Goal: Information Seeking & Learning: Learn about a topic

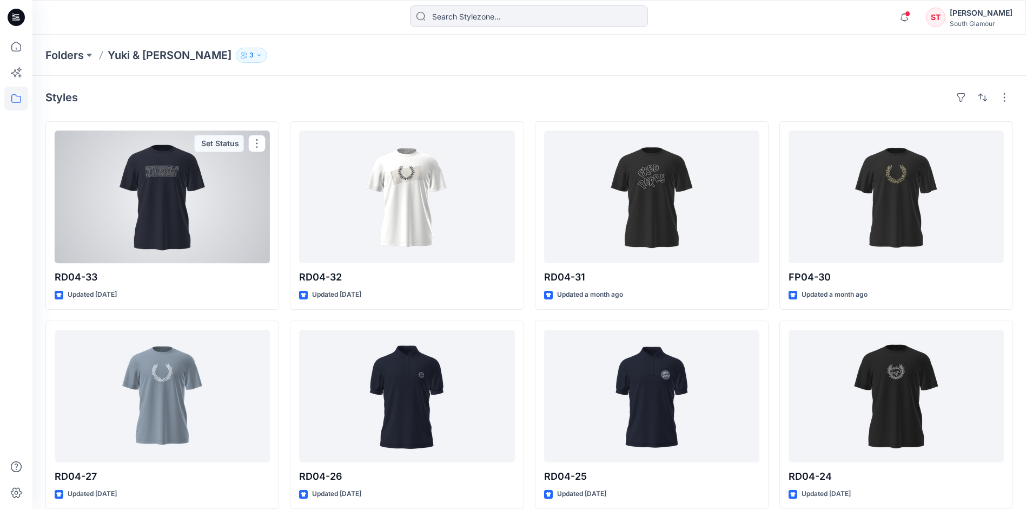
click at [139, 217] on div at bounding box center [162, 196] width 215 height 133
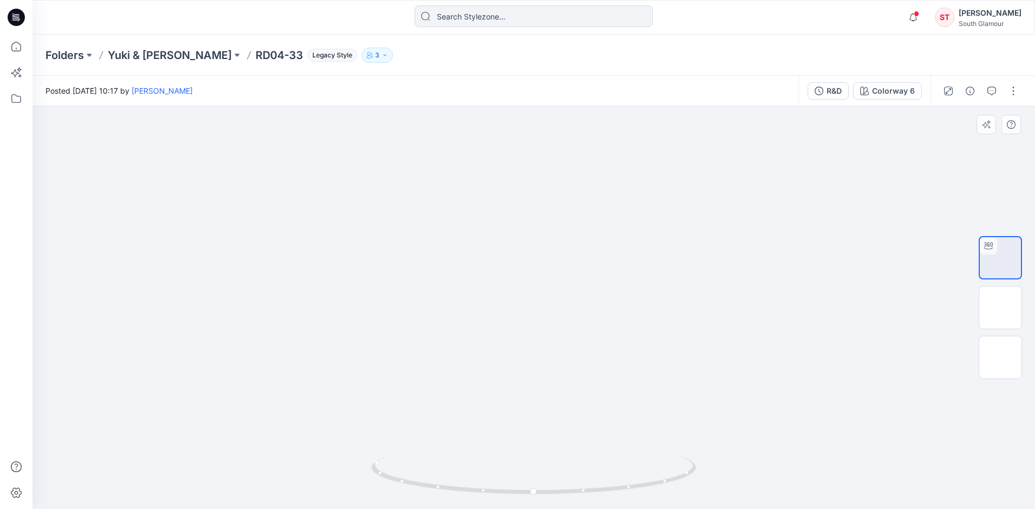
click at [559, 232] on img at bounding box center [534, 319] width 352 height 377
click at [579, 303] on img at bounding box center [1000, 307] width 38 height 11
click at [579, 361] on img at bounding box center [1000, 357] width 42 height 23
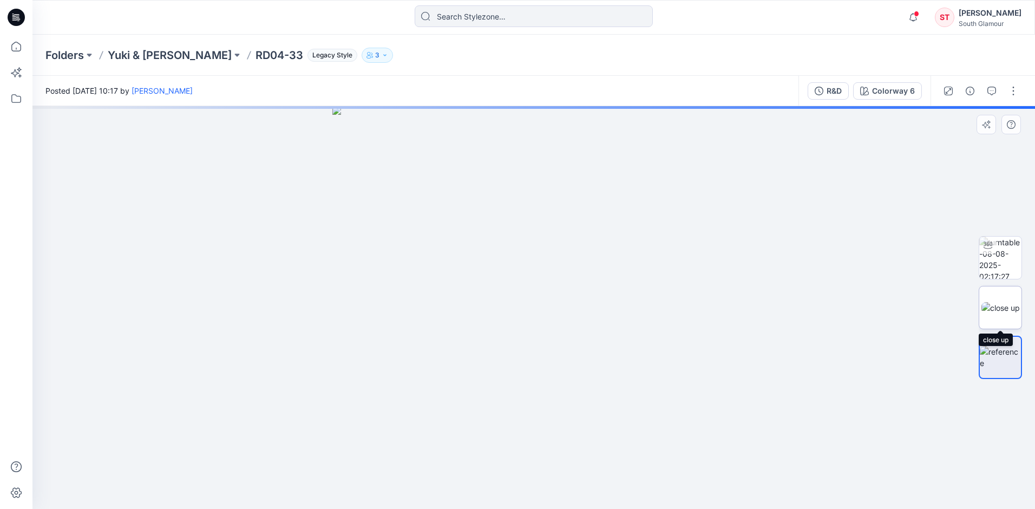
click at [579, 303] on img at bounding box center [1000, 307] width 38 height 11
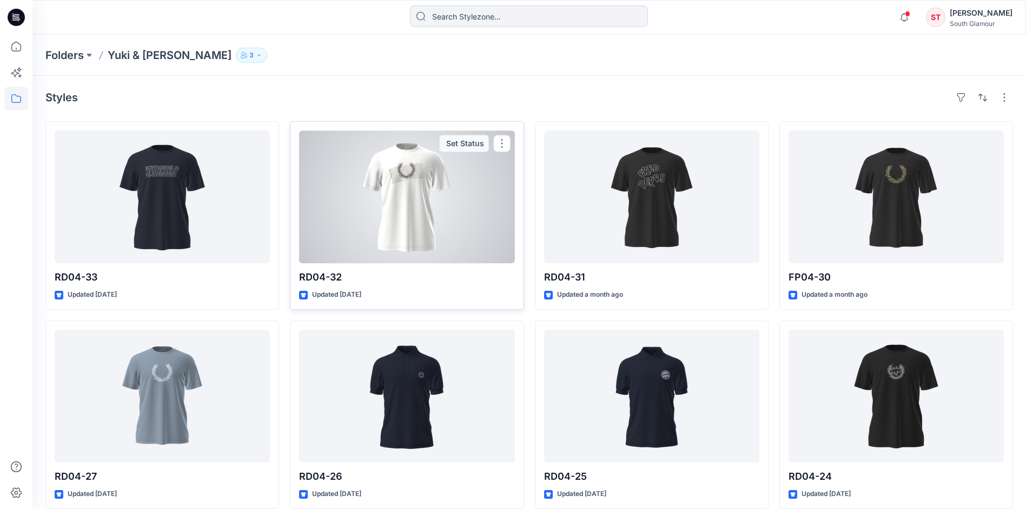
click at [423, 179] on div at bounding box center [406, 196] width 215 height 133
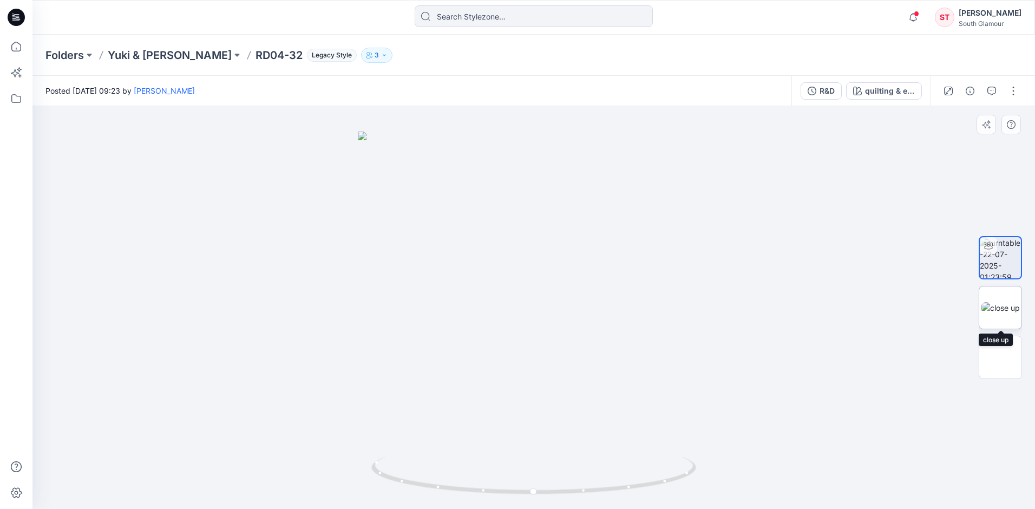
click at [579, 302] on img at bounding box center [1000, 307] width 38 height 11
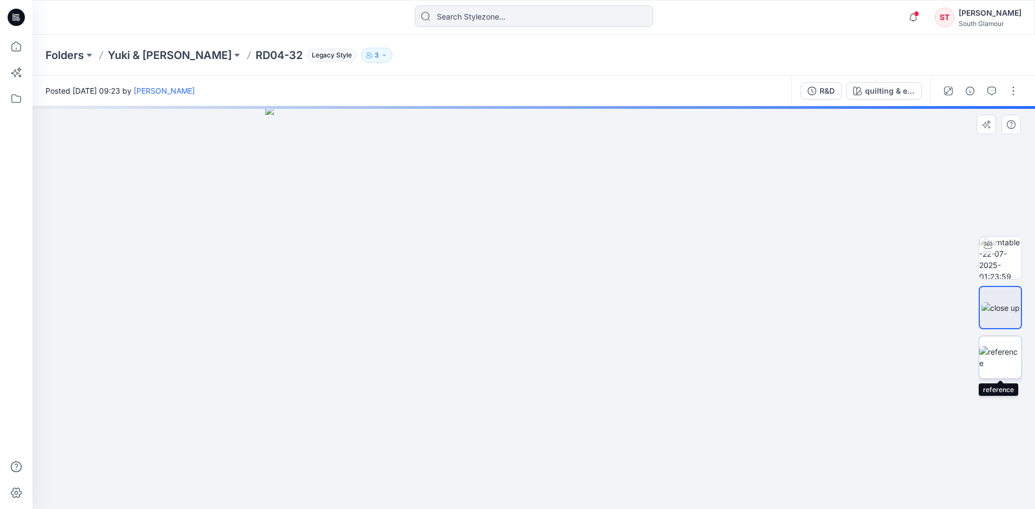
click at [579, 359] on img at bounding box center [1000, 357] width 42 height 23
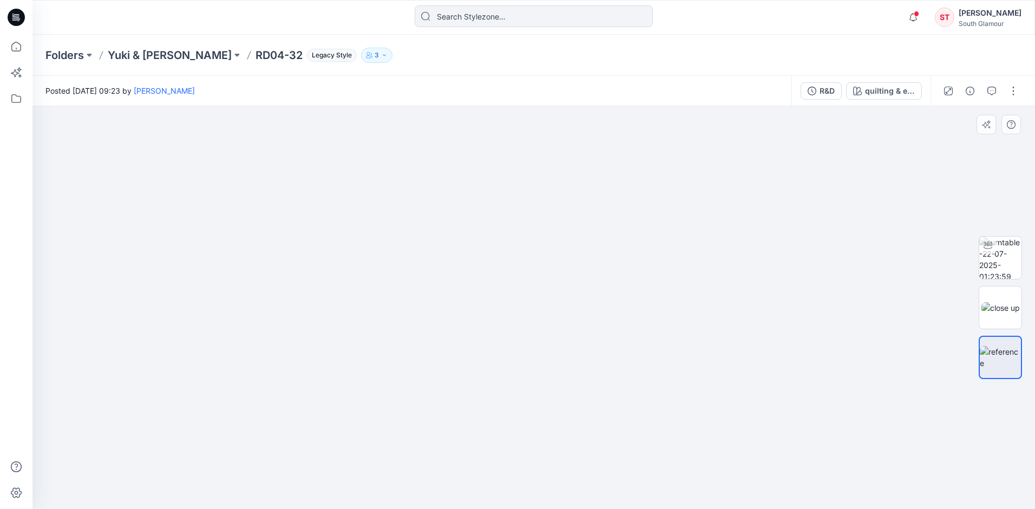
click at [566, 216] on img at bounding box center [534, 252] width 416 height 513
click at [499, 293] on img at bounding box center [534, 252] width 416 height 513
click at [522, 233] on img at bounding box center [534, 252] width 416 height 513
click at [521, 233] on img at bounding box center [534, 252] width 416 height 513
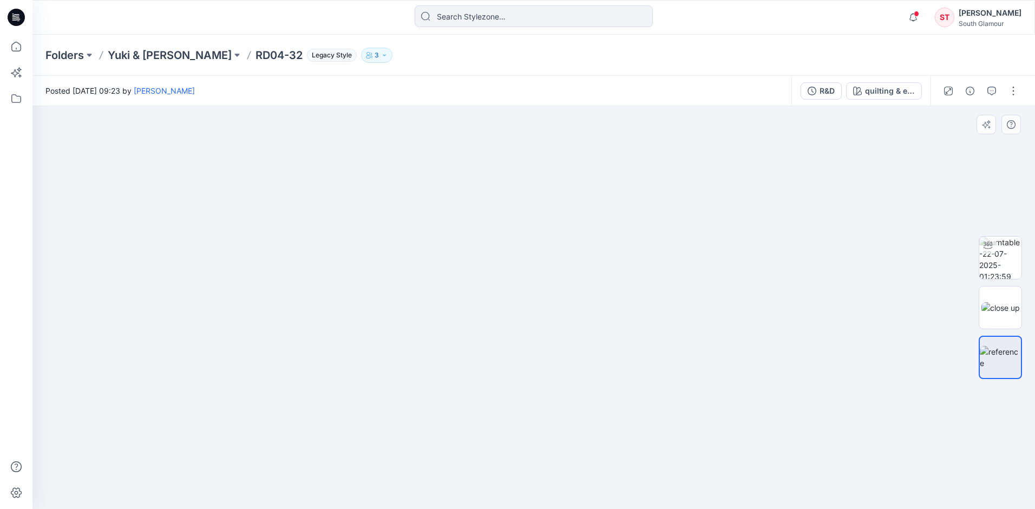
click at [215, 264] on div at bounding box center [533, 307] width 1002 height 403
click at [579, 230] on img at bounding box center [534, 271] width 416 height 476
click at [579, 313] on img at bounding box center [1000, 307] width 38 height 11
click at [579, 347] on img at bounding box center [1000, 357] width 42 height 23
click at [579, 277] on img at bounding box center [534, 252] width 416 height 513
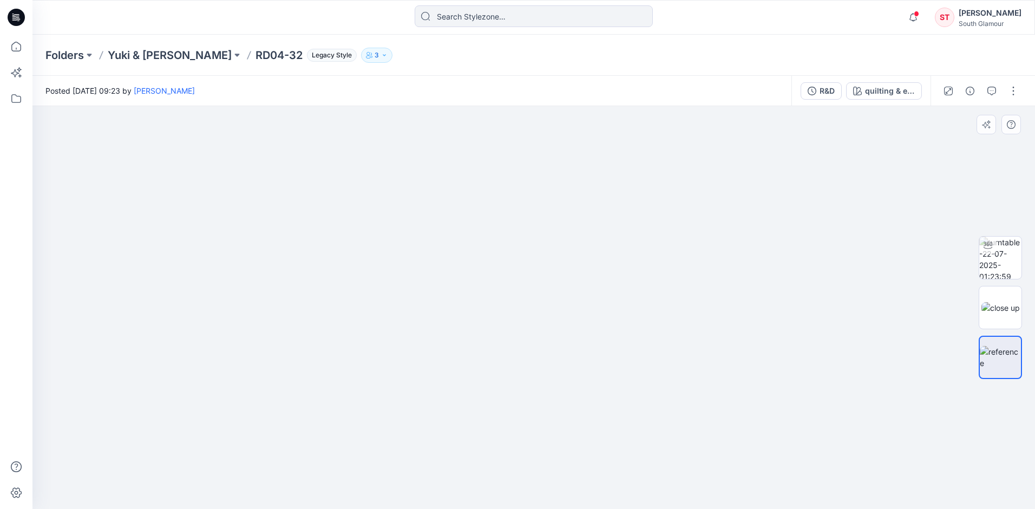
click at [579, 277] on img at bounding box center [534, 252] width 416 height 513
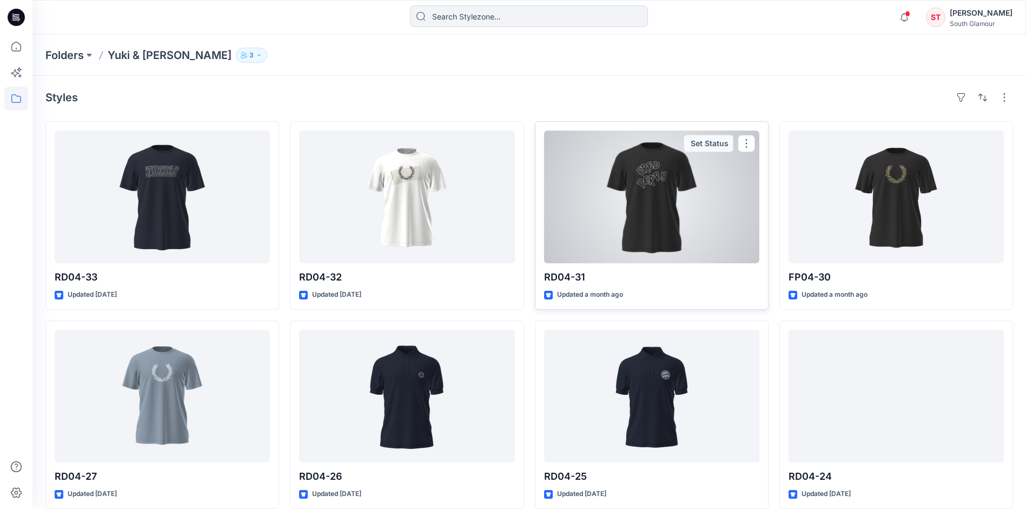
click at [579, 196] on div at bounding box center [651, 196] width 215 height 133
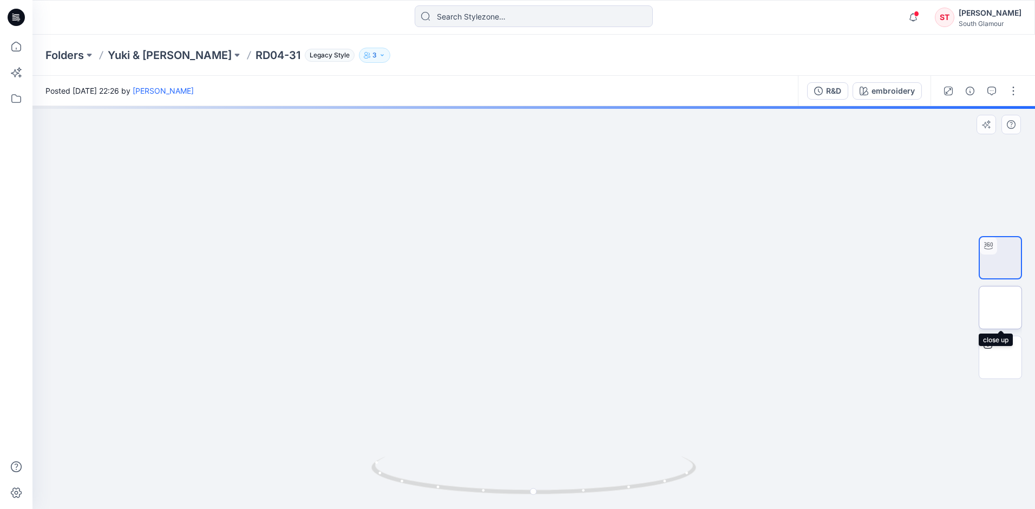
click at [579, 307] on img at bounding box center [1000, 307] width 0 height 0
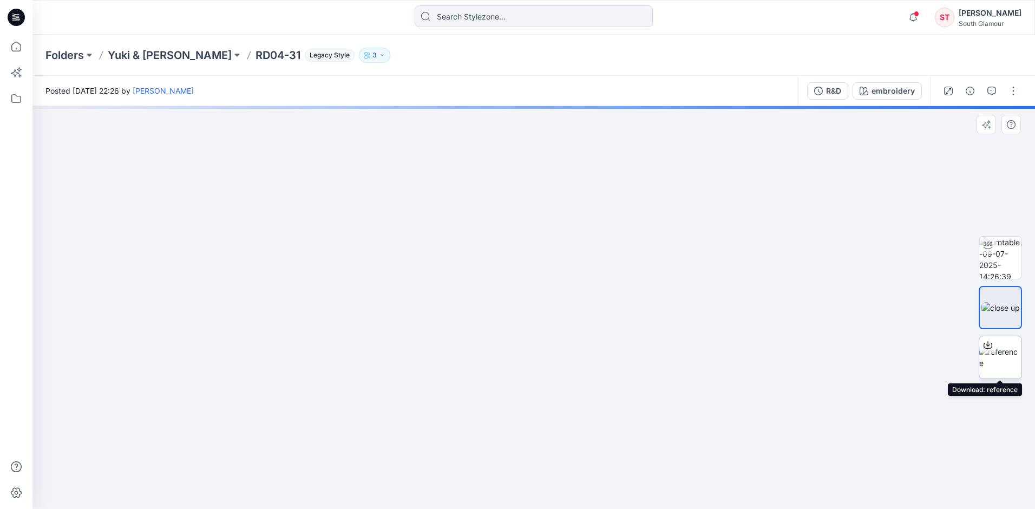
click at [579, 360] on img at bounding box center [1000, 357] width 42 height 23
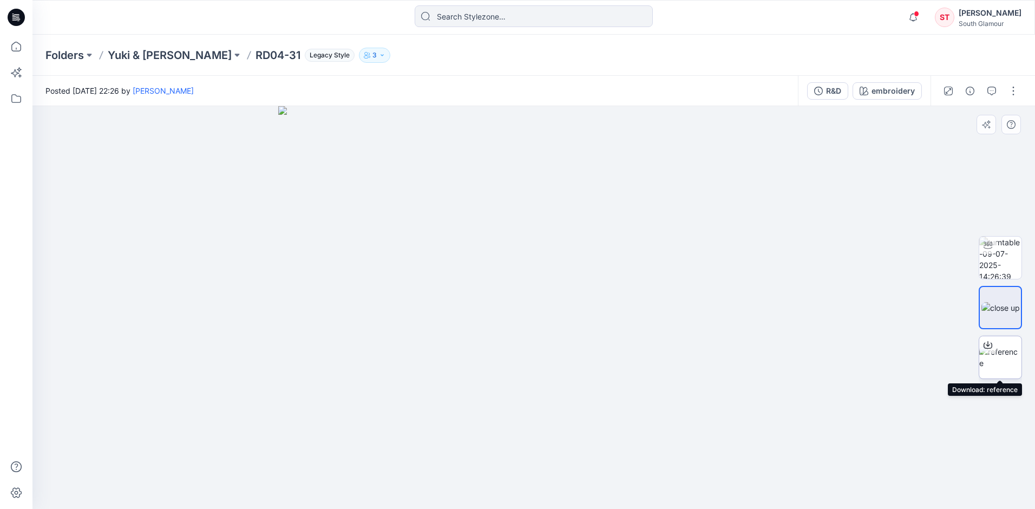
click at [579, 354] on img at bounding box center [1000, 357] width 42 height 23
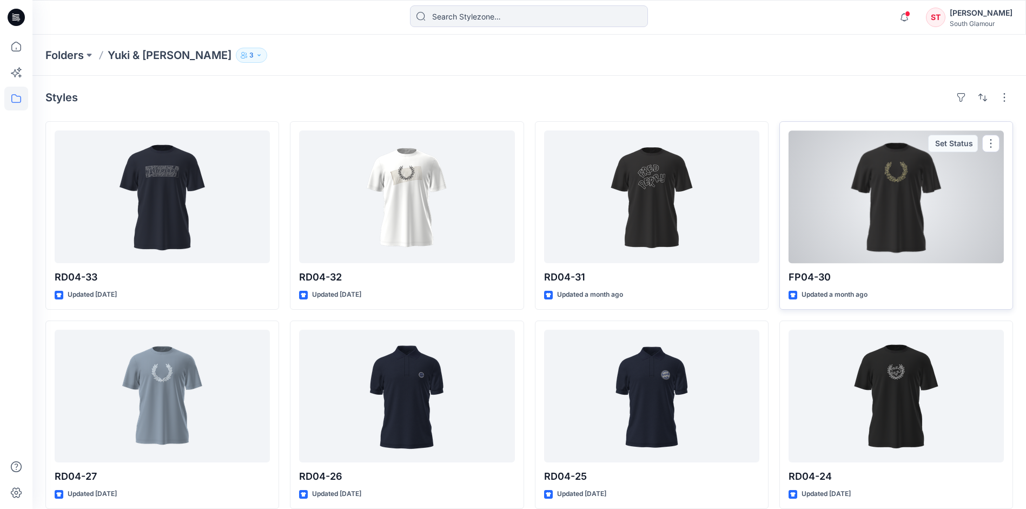
click at [579, 186] on div at bounding box center [896, 196] width 215 height 133
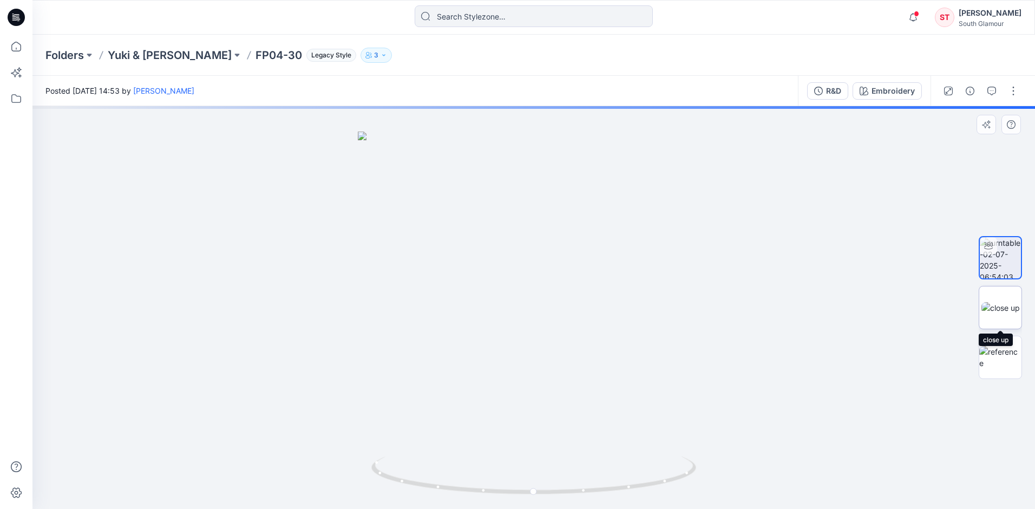
click at [579, 309] on img at bounding box center [1000, 307] width 38 height 11
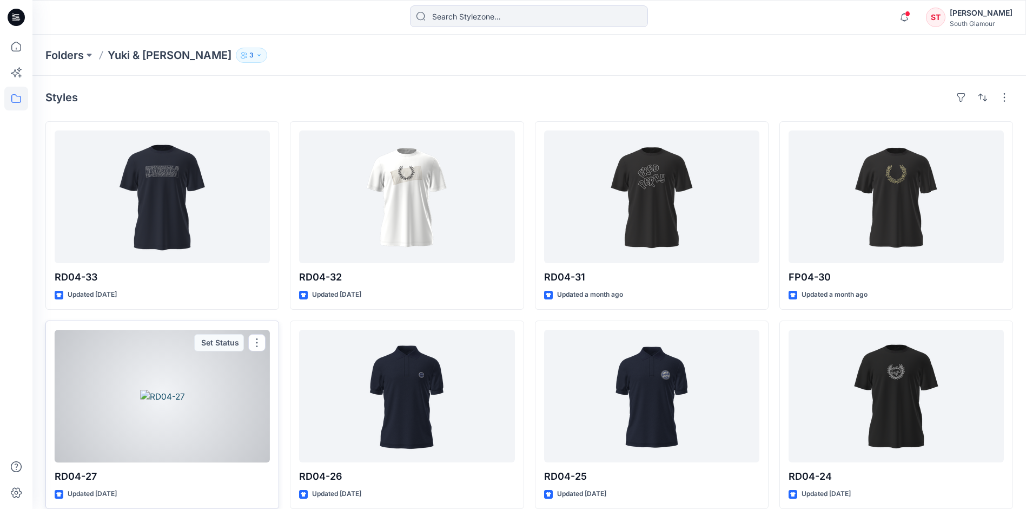
click at [194, 380] on div at bounding box center [162, 396] width 215 height 133
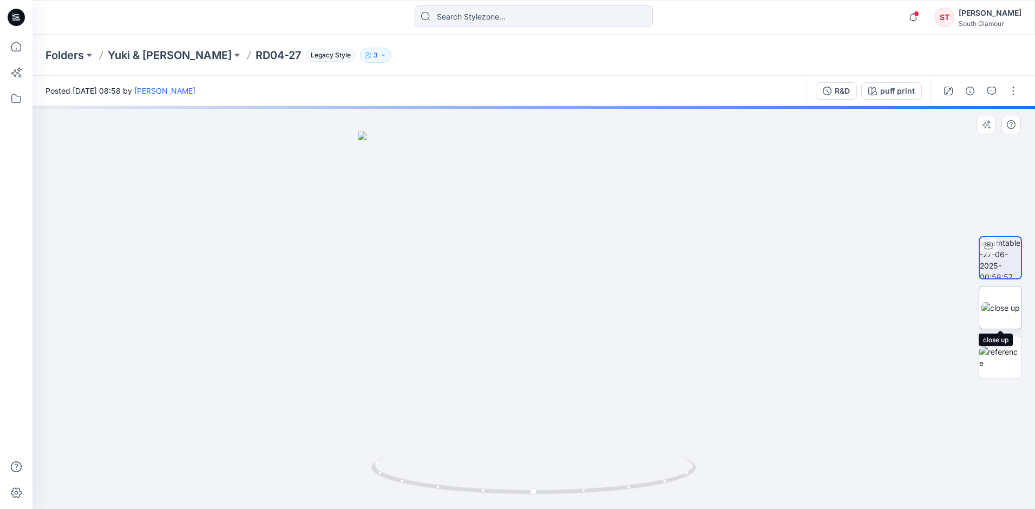
click at [579, 307] on img at bounding box center [1000, 307] width 38 height 11
click at [15, 230] on div at bounding box center [16, 254] width 32 height 509
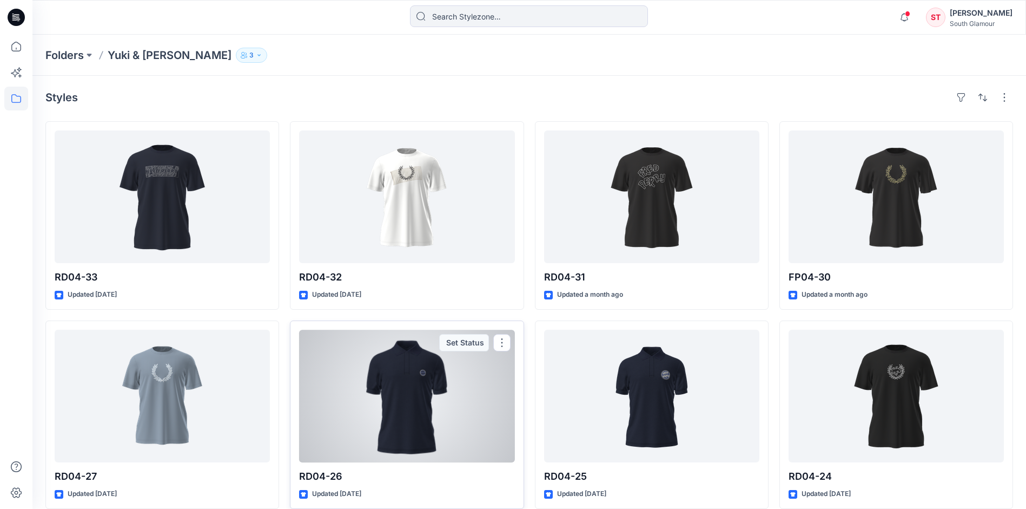
click at [417, 380] on div at bounding box center [406, 396] width 215 height 133
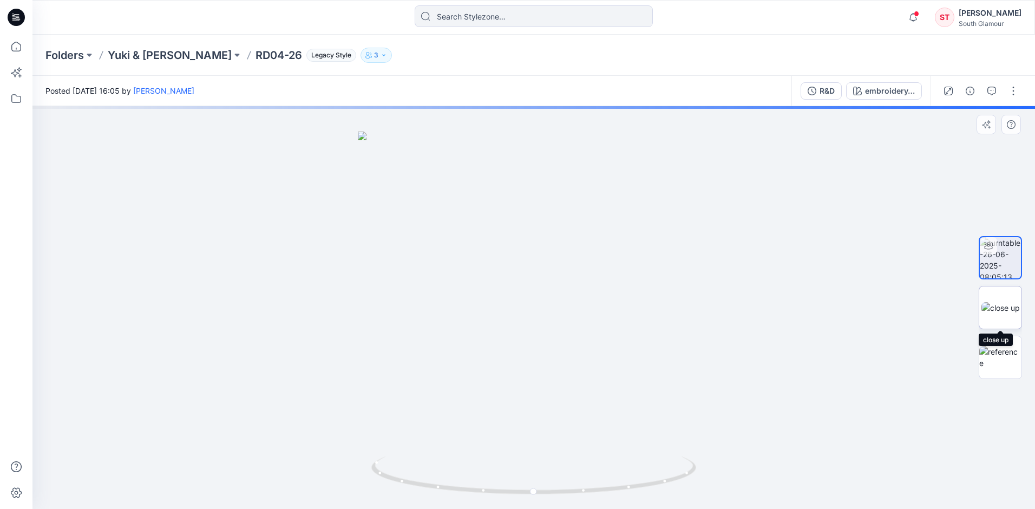
click at [579, 312] on img at bounding box center [1000, 307] width 38 height 11
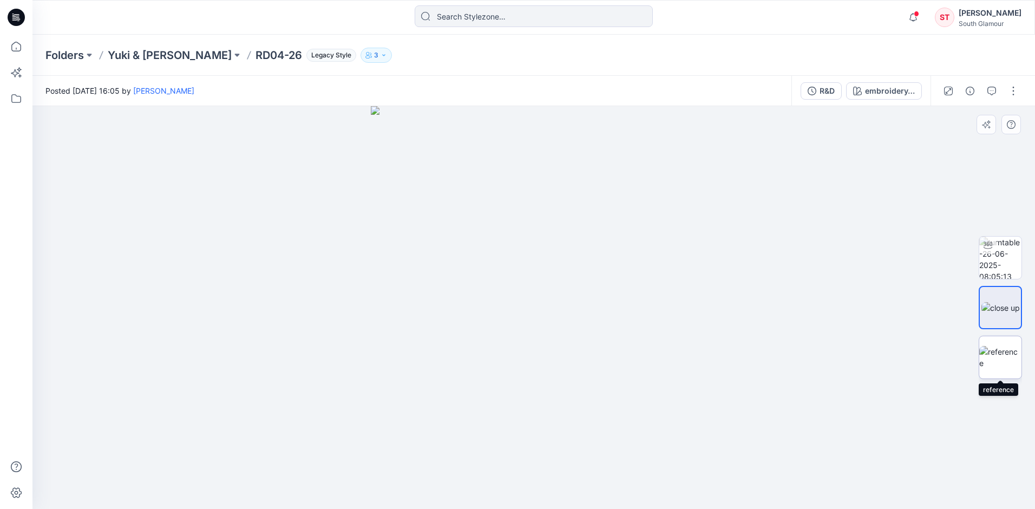
click at [579, 361] on img at bounding box center [1000, 357] width 42 height 23
click at [579, 313] on img at bounding box center [1000, 307] width 38 height 11
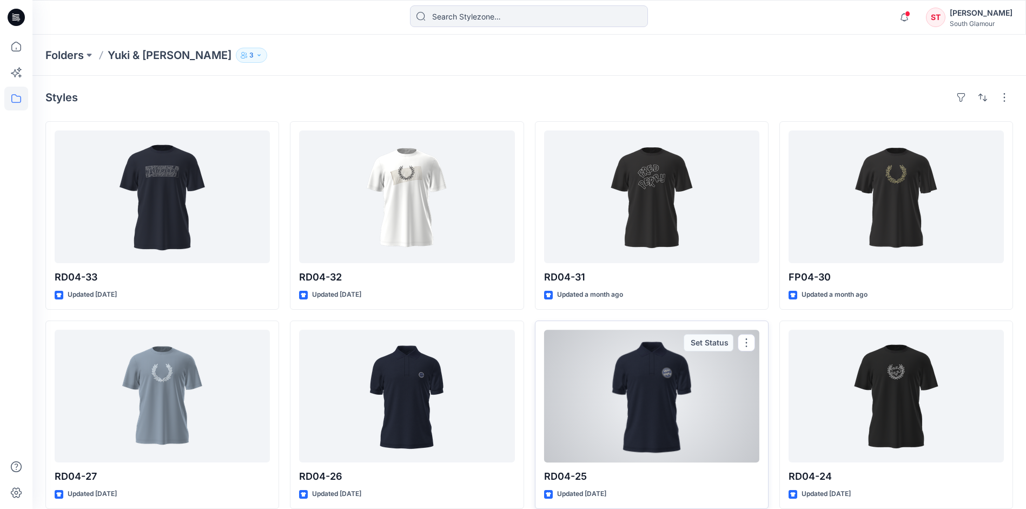
click at [579, 380] on div at bounding box center [651, 396] width 215 height 133
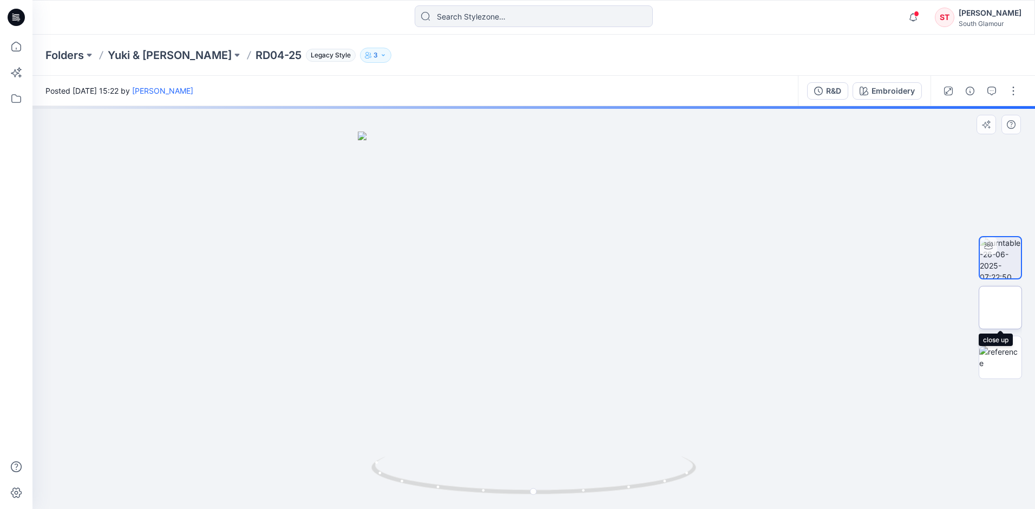
click at [579, 307] on img at bounding box center [1000, 307] width 0 height 0
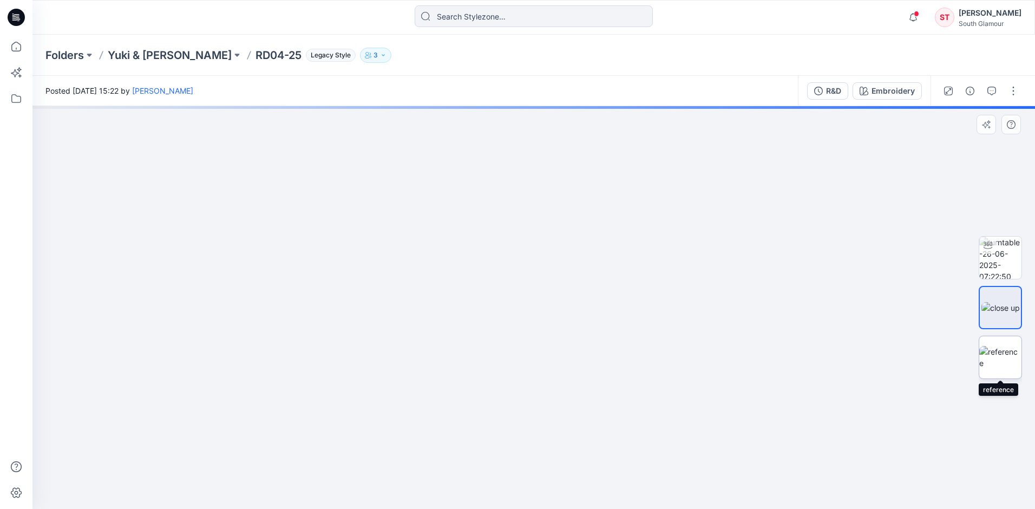
click at [579, 366] on img at bounding box center [1000, 357] width 42 height 23
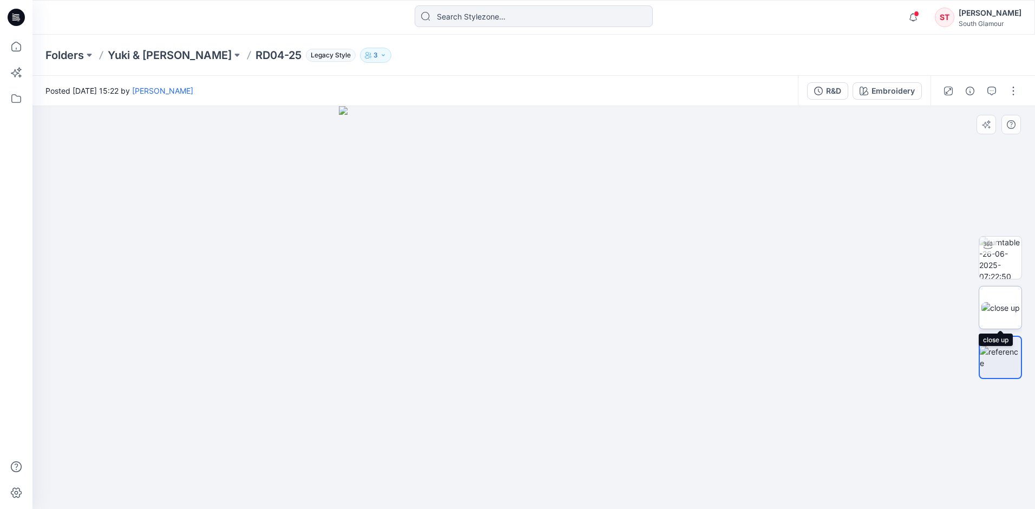
click at [579, 306] on img at bounding box center [1000, 307] width 38 height 11
click at [579, 361] on img at bounding box center [1000, 357] width 42 height 23
click at [579, 302] on img at bounding box center [1000, 307] width 38 height 11
click at [579, 360] on img at bounding box center [1000, 357] width 42 height 23
click at [579, 302] on img at bounding box center [1000, 307] width 38 height 11
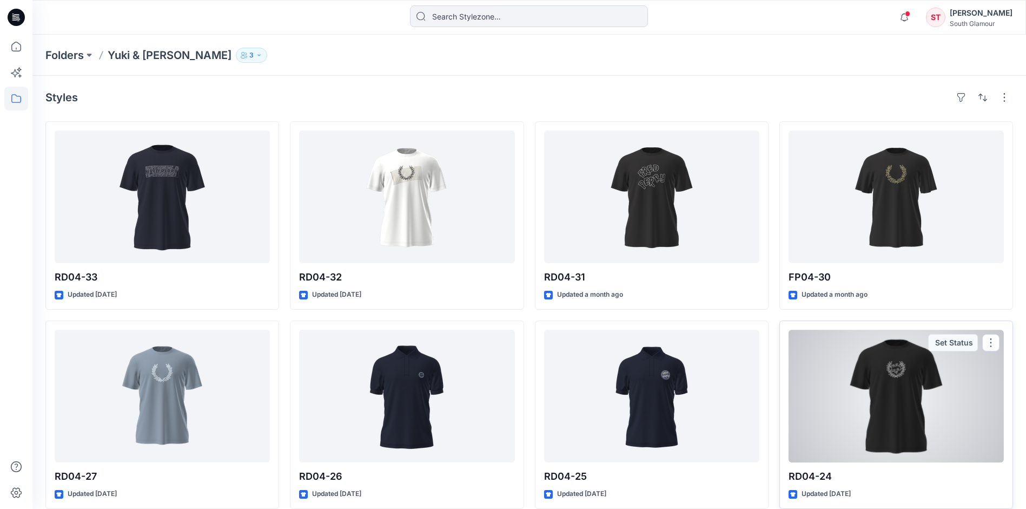
click at [579, 380] on div at bounding box center [896, 396] width 215 height 133
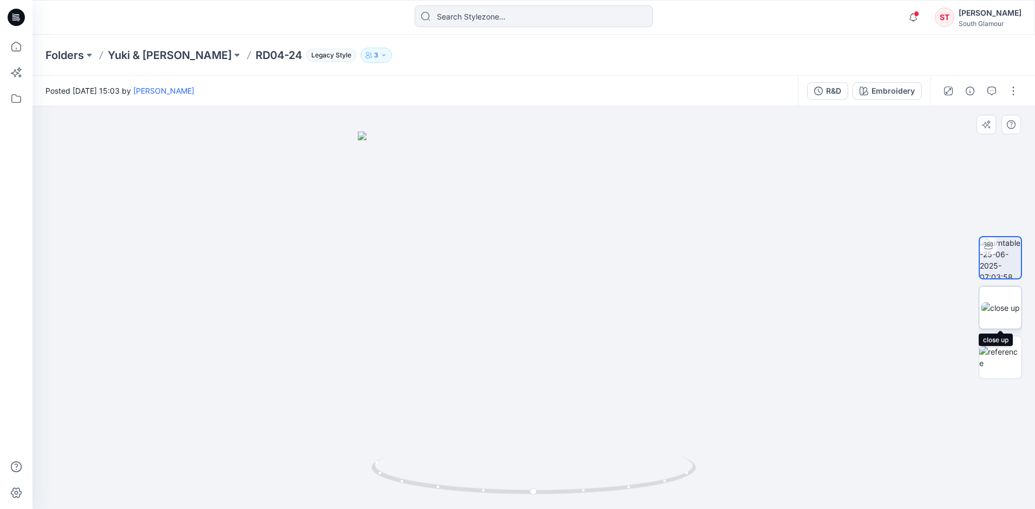
click at [579, 313] on img at bounding box center [1000, 307] width 38 height 11
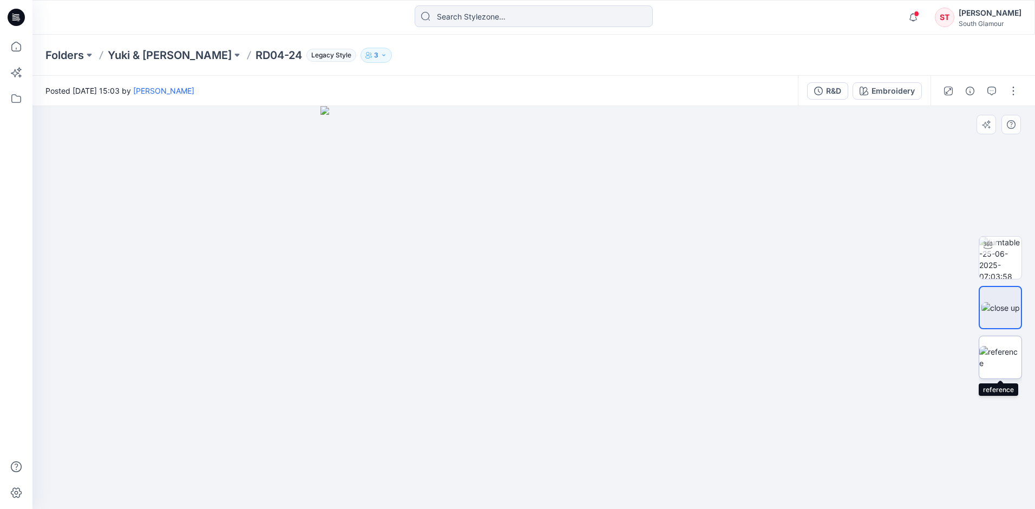
click at [579, 360] on img at bounding box center [1000, 357] width 42 height 23
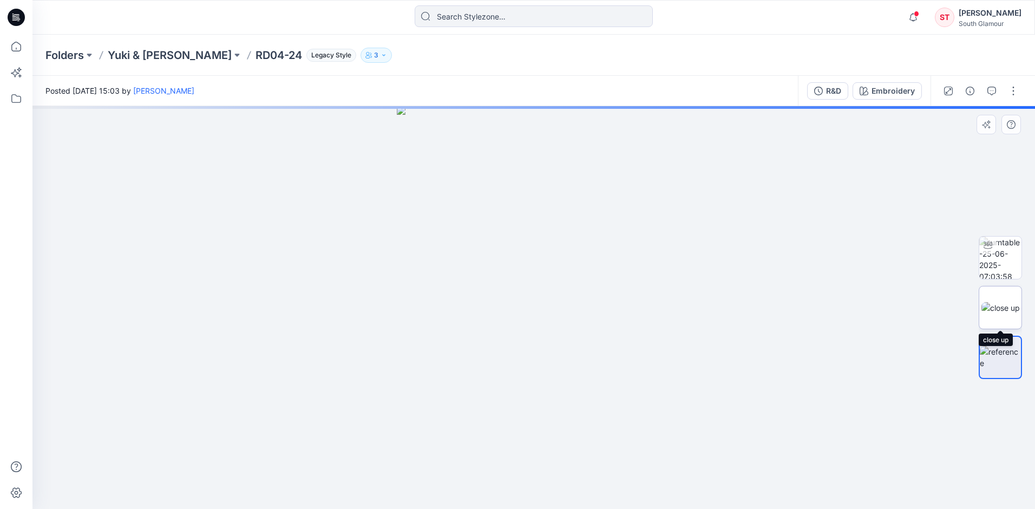
click at [579, 302] on img at bounding box center [1000, 307] width 38 height 11
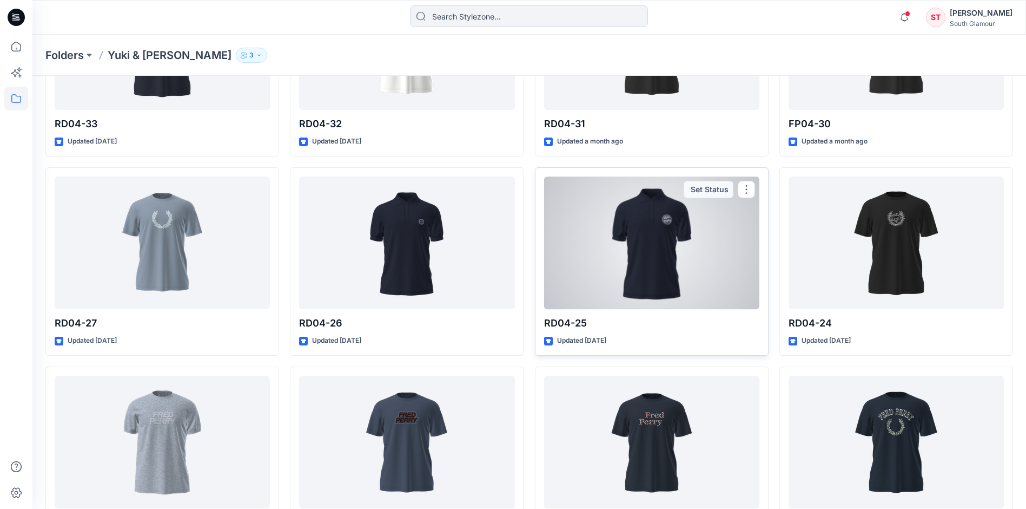
scroll to position [162, 0]
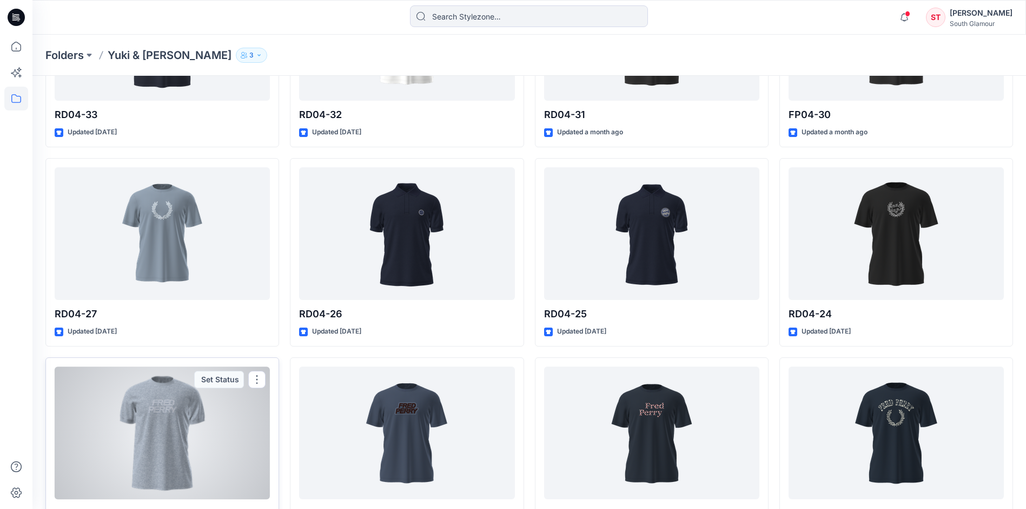
click at [161, 380] on div at bounding box center [162, 432] width 215 height 133
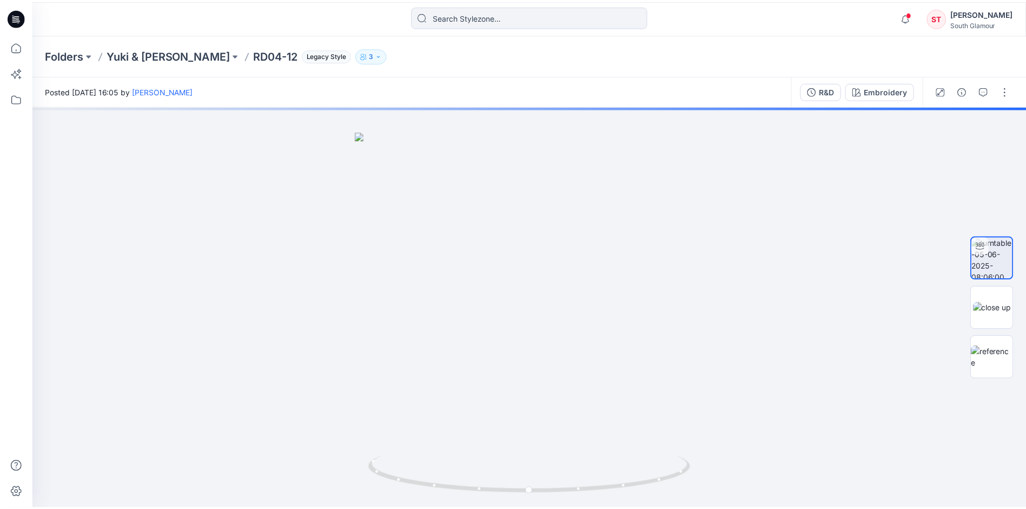
scroll to position [162, 0]
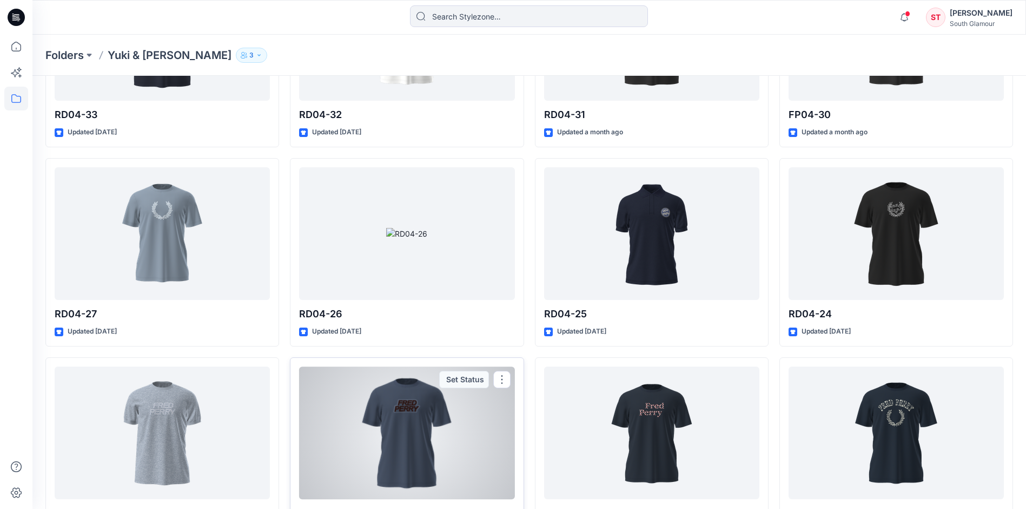
click at [411, 380] on div at bounding box center [406, 432] width 215 height 133
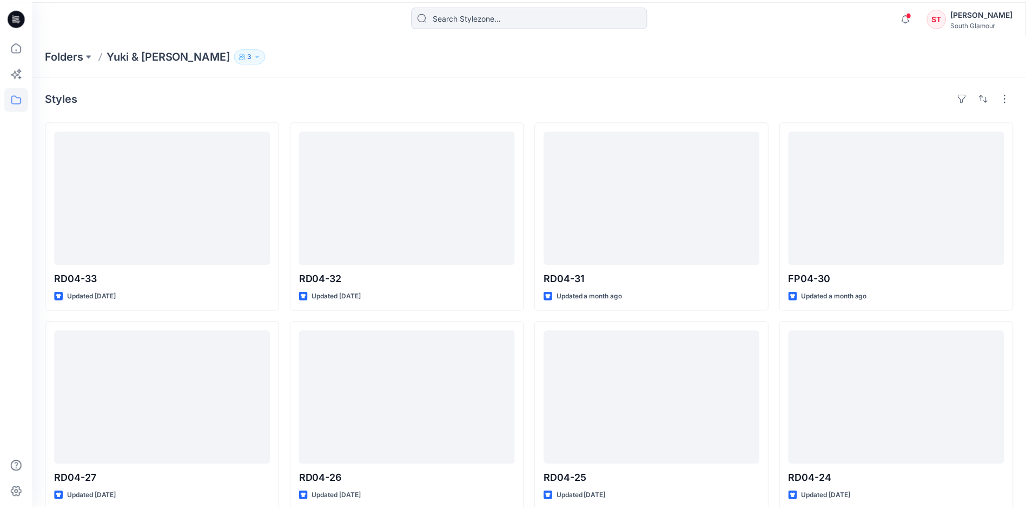
scroll to position [162, 0]
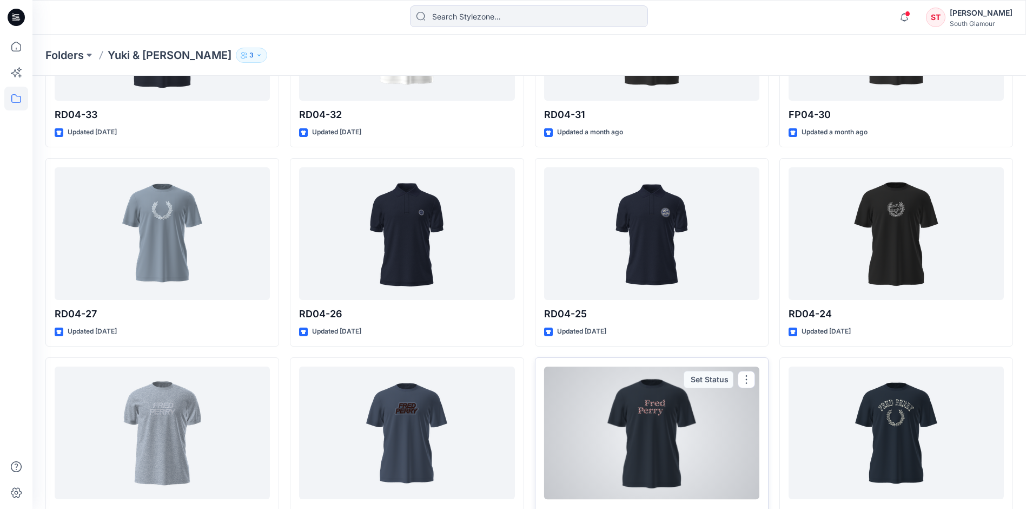
click at [579, 380] on div at bounding box center [651, 432] width 215 height 133
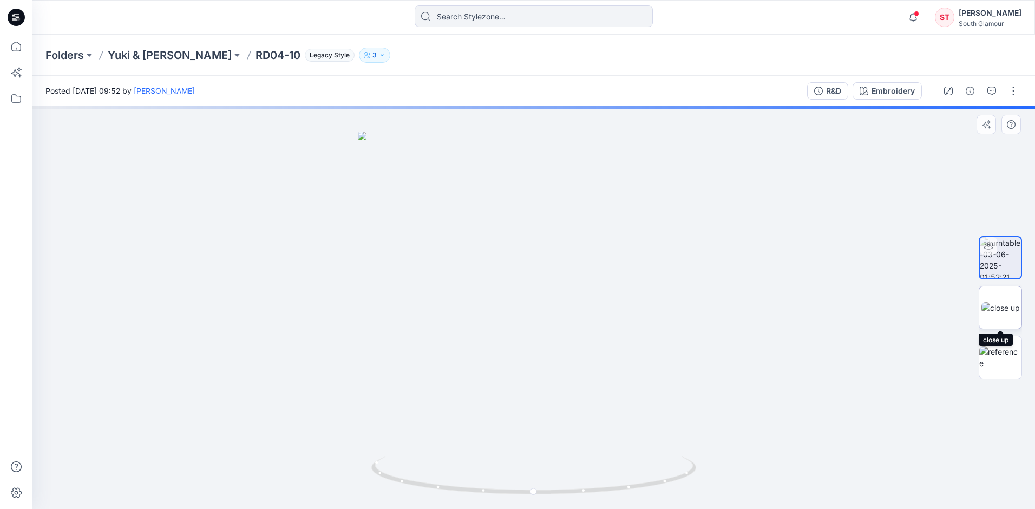
click at [579, 307] on img at bounding box center [1000, 307] width 38 height 11
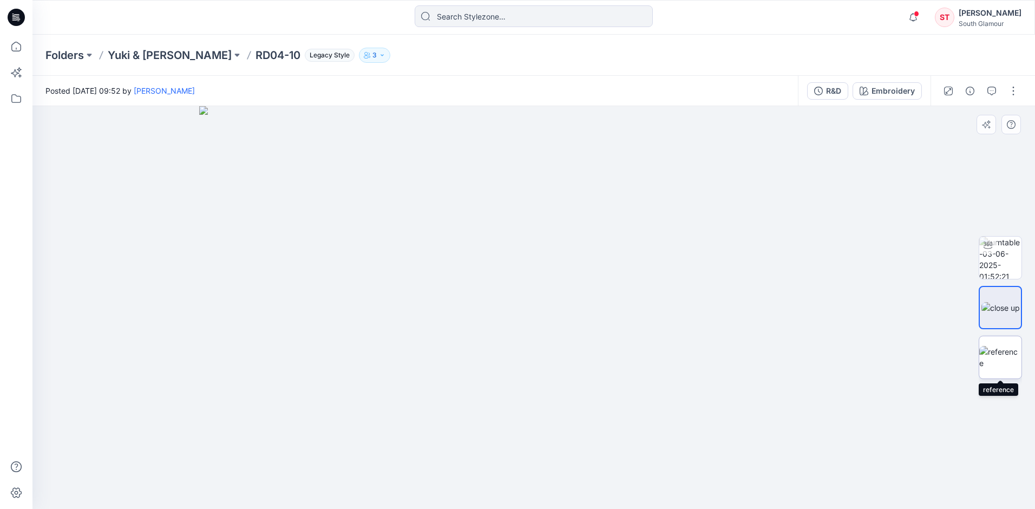
click at [579, 350] on img at bounding box center [1000, 357] width 42 height 23
click at [579, 306] on img at bounding box center [1000, 307] width 38 height 11
click at [579, 355] on div at bounding box center [999, 307] width 69 height 271
click at [579, 358] on img at bounding box center [1000, 357] width 42 height 23
click at [579, 302] on img at bounding box center [1000, 307] width 38 height 11
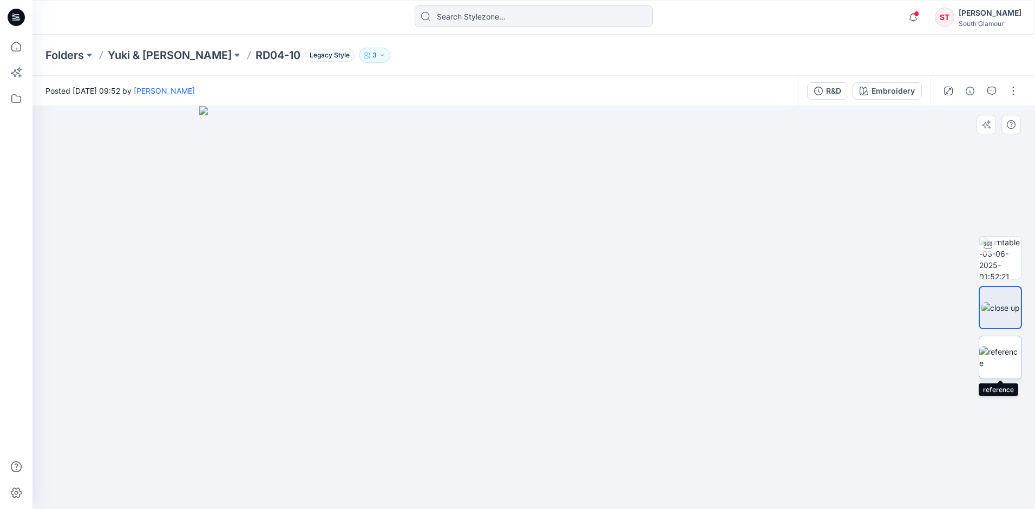
click at [579, 359] on img at bounding box center [1000, 357] width 42 height 23
click at [579, 312] on img at bounding box center [1000, 307] width 38 height 11
click at [579, 347] on img at bounding box center [1000, 357] width 42 height 23
click at [579, 302] on img at bounding box center [1000, 307] width 38 height 11
click at [579, 355] on img at bounding box center [1000, 357] width 42 height 23
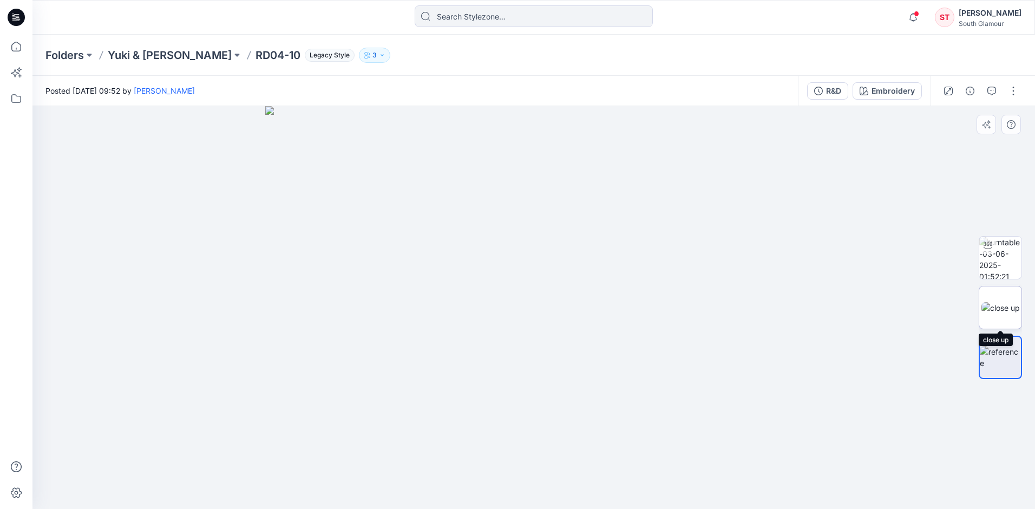
click at [579, 308] on img at bounding box center [1000, 307] width 38 height 11
click at [579, 359] on img at bounding box center [1000, 357] width 42 height 23
click at [579, 309] on img at bounding box center [1000, 307] width 38 height 11
click at [579, 354] on img at bounding box center [1000, 357] width 42 height 23
